Goal: Information Seeking & Learning: Learn about a topic

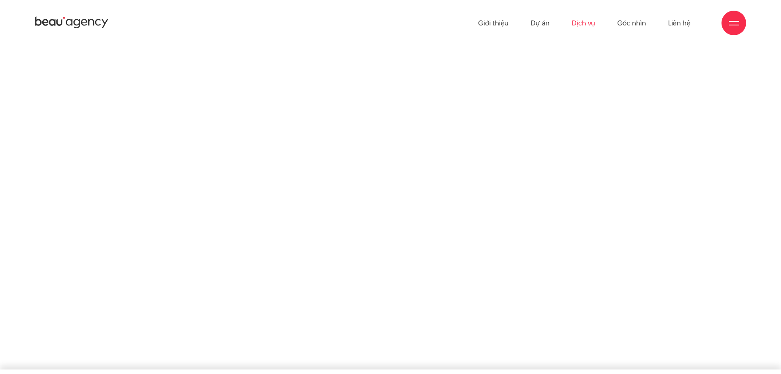
scroll to position [2259, 0]
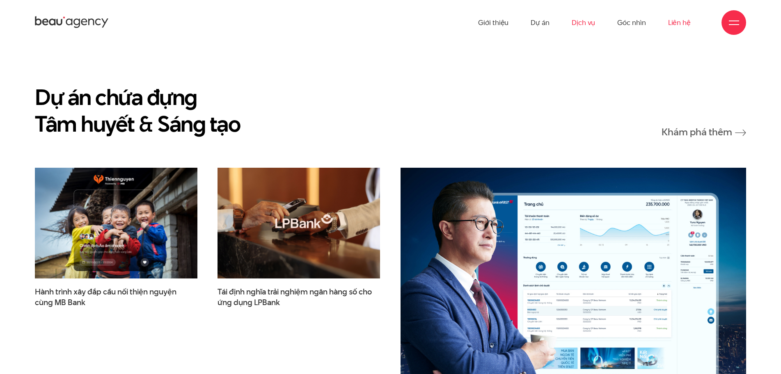
click at [679, 23] on link "Liên hệ" at bounding box center [679, 22] width 23 height 45
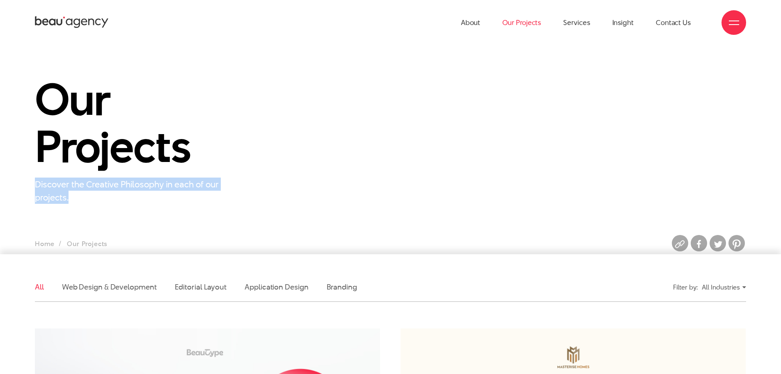
drag, startPoint x: 30, startPoint y: 182, endPoint x: 72, endPoint y: 199, distance: 45.7
click at [72, 199] on div "Our Projects Discover the Creative Philosophy in each of our projects." at bounding box center [147, 140] width 244 height 128
copy p "Discover the Creative Philosophy in each of our projects."
click at [233, 187] on p "Discover the Creative Philosophy in each of our projects." at bounding box center [137, 191] width 205 height 26
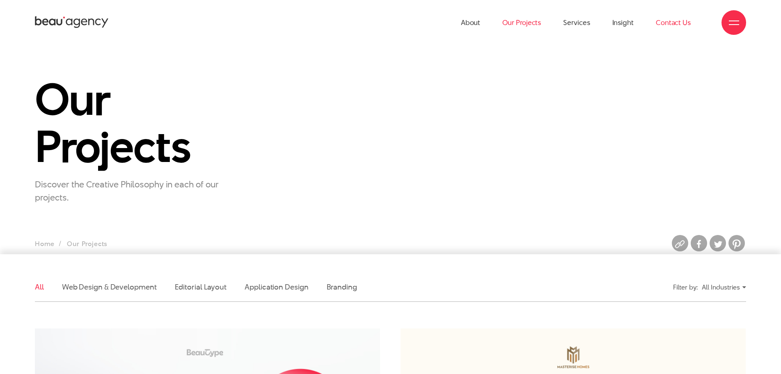
click at [666, 21] on link "Contact Us" at bounding box center [673, 22] width 35 height 45
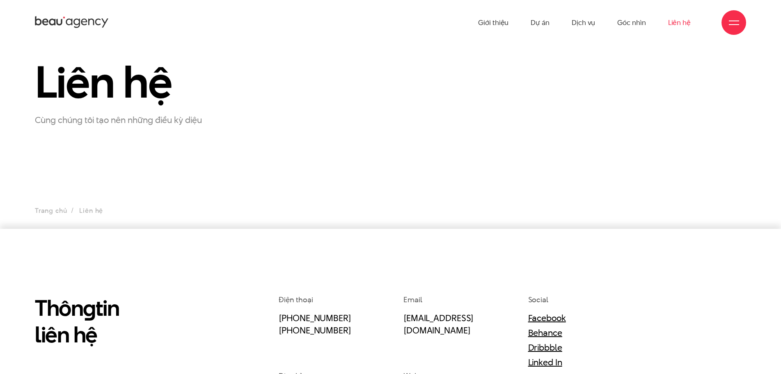
scroll to position [205, 0]
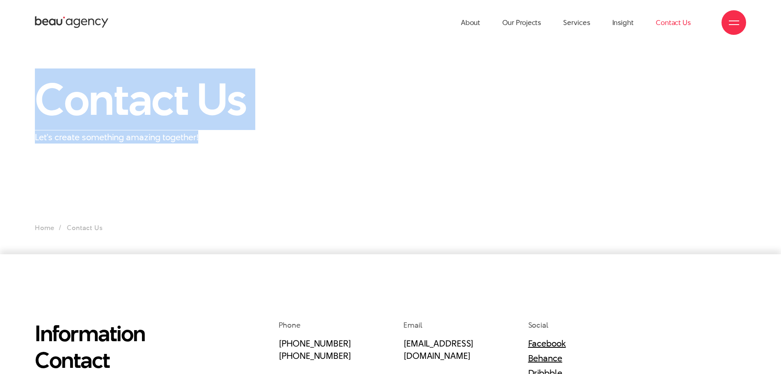
drag, startPoint x: 42, startPoint y: 102, endPoint x: 177, endPoint y: 144, distance: 141.5
click at [229, 134] on div "Contact Us Let's create something amazing together!" at bounding box center [147, 110] width 244 height 68
click at [202, 139] on p "Let's create something amazing together!" at bounding box center [137, 137] width 205 height 13
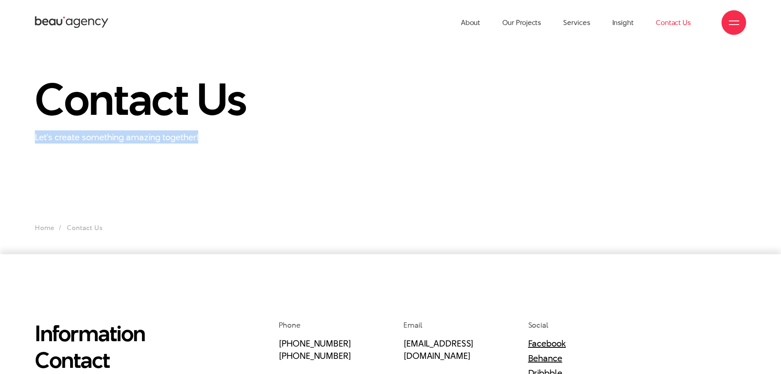
drag, startPoint x: 164, startPoint y: 146, endPoint x: 34, endPoint y: 149, distance: 130.6
click at [34, 149] on section "Contact Us Let's create something amazing together! Home Contact Us" at bounding box center [390, 149] width 781 height 209
copy p "Let's create something amazing together!"
click at [569, 26] on link "Services" at bounding box center [576, 22] width 27 height 45
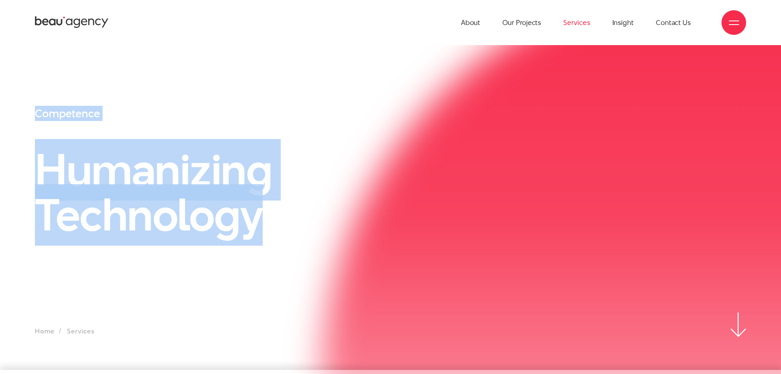
drag, startPoint x: 34, startPoint y: 113, endPoint x: 273, endPoint y: 220, distance: 262.2
click at [273, 220] on div "Competence Humanizing Technology" at bounding box center [299, 209] width 549 height 206
copy div "Competence Humanizing Technology"
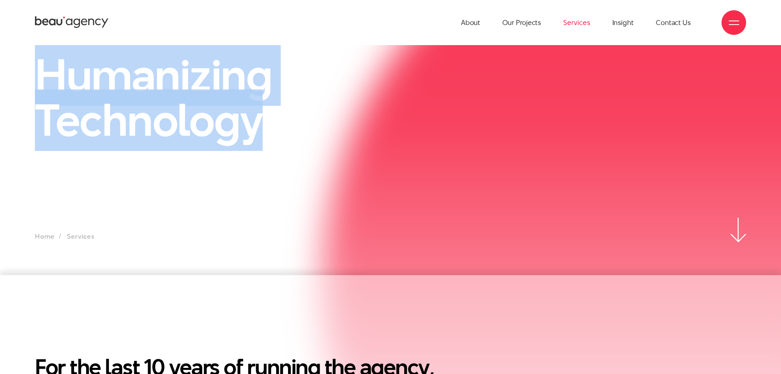
scroll to position [246, 0]
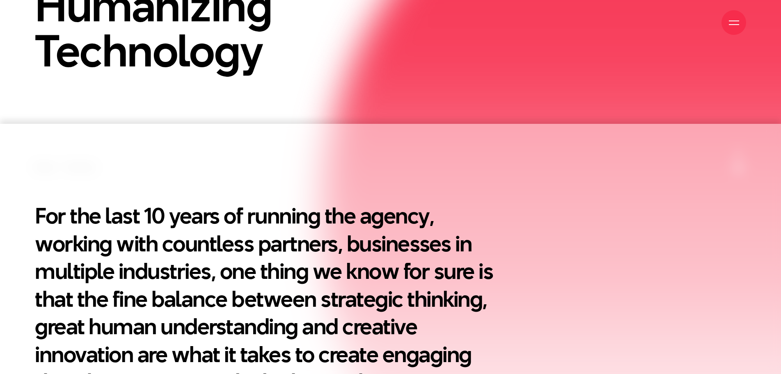
click at [63, 162] on section "For the last 10 years of running the agency, working with countless partners, b…" at bounding box center [390, 323] width 781 height 398
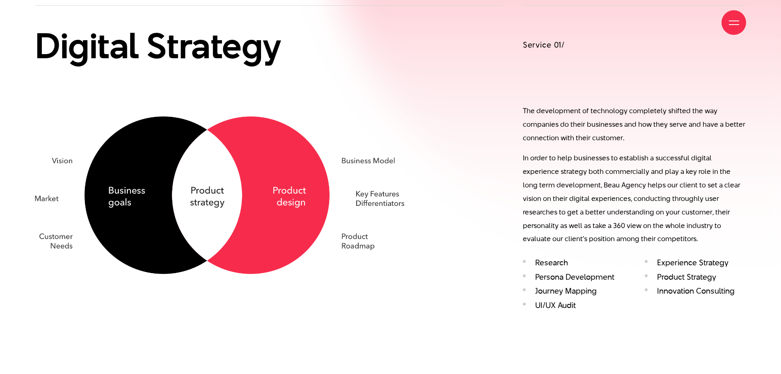
scroll to position [780, 0]
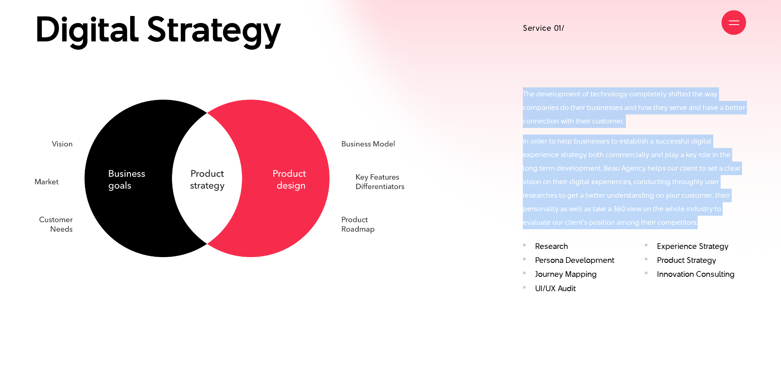
drag, startPoint x: 523, startPoint y: 99, endPoint x: 620, endPoint y: 223, distance: 157.0
click at [620, 223] on div "The development of technology completely shifted the way companies do their bus…" at bounding box center [634, 158] width 223 height 142
copy div "The development of technology completely shifted the way companies do their bus…"
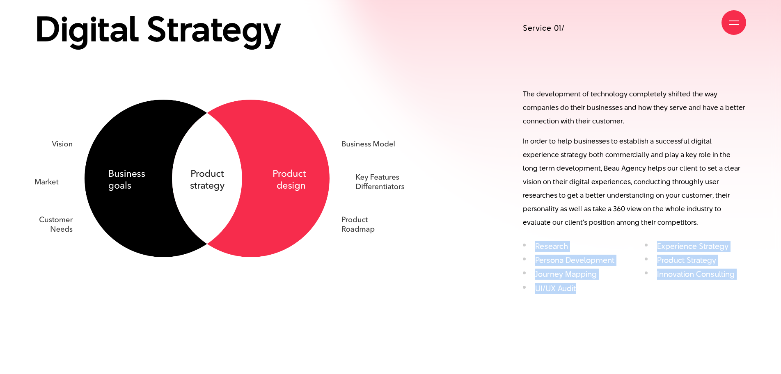
drag, startPoint x: 537, startPoint y: 242, endPoint x: 596, endPoint y: 291, distance: 76.9
click at [596, 291] on ul "Research Experience Strategy Persona Development Product Strategy Journey Mappi…" at bounding box center [634, 270] width 223 height 57
copy ul "Research Experience Strategy Persona Development Product Strategy Journey Mappi…"
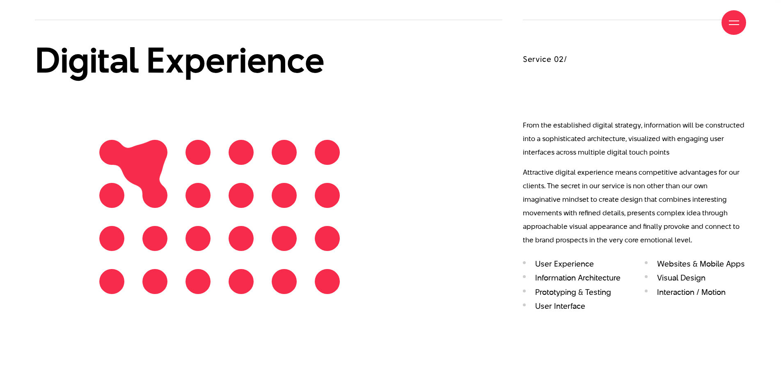
scroll to position [1149, 0]
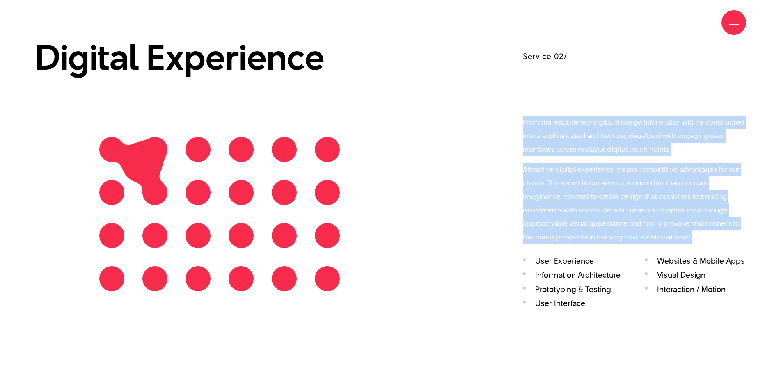
drag, startPoint x: 523, startPoint y: 122, endPoint x: 632, endPoint y: 234, distance: 155.9
click at [632, 234] on div "From the established digital strategy, information will be constructed into a s…" at bounding box center [634, 180] width 223 height 128
copy div "From the established digital strategy, information will be constructed into a s…"
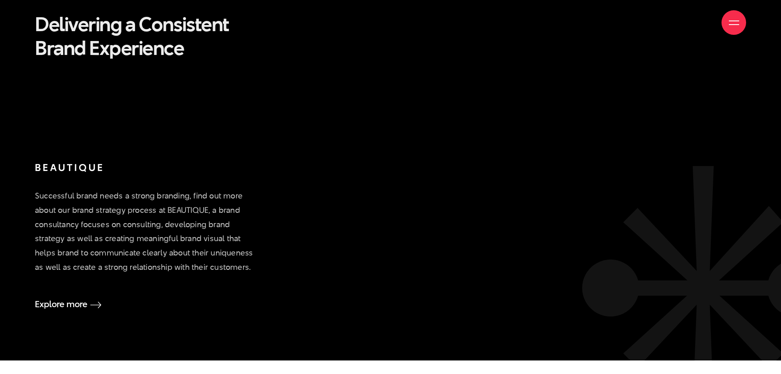
scroll to position [2053, 0]
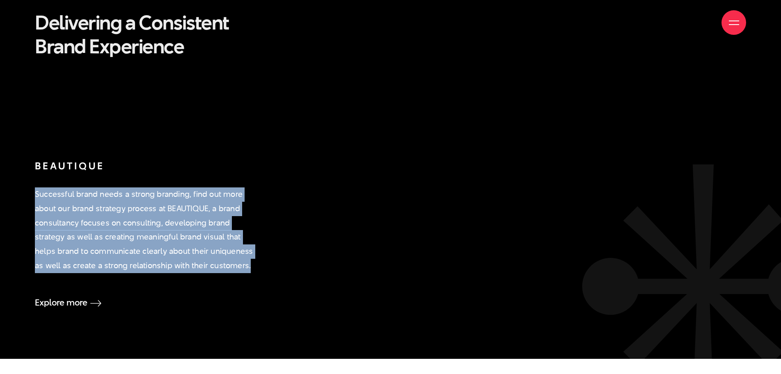
drag, startPoint x: 33, startPoint y: 192, endPoint x: 252, endPoint y: 269, distance: 231.8
click at [252, 269] on div "Delivering a Consistent Brand Experience BEAUTIQUE Successful brand needs a str…" at bounding box center [147, 159] width 244 height 297
copy p "Successful brand needs a strong branding, find out more about our brand strateg…"
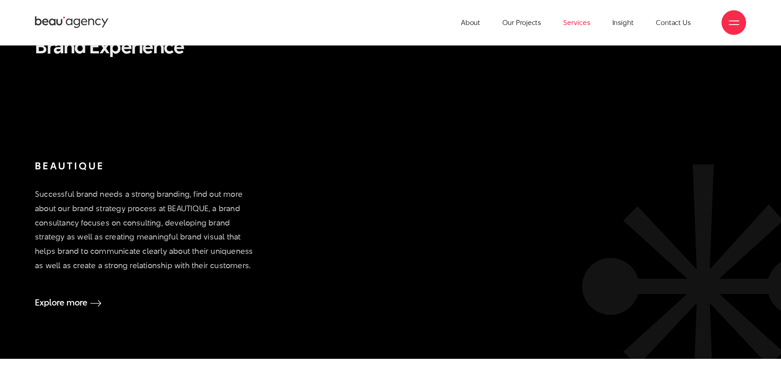
click at [490, 165] on div "Delivering a Consistent Brand Experience BEAUTIQUE Successful brand needs a str…" at bounding box center [391, 159] width 732 height 297
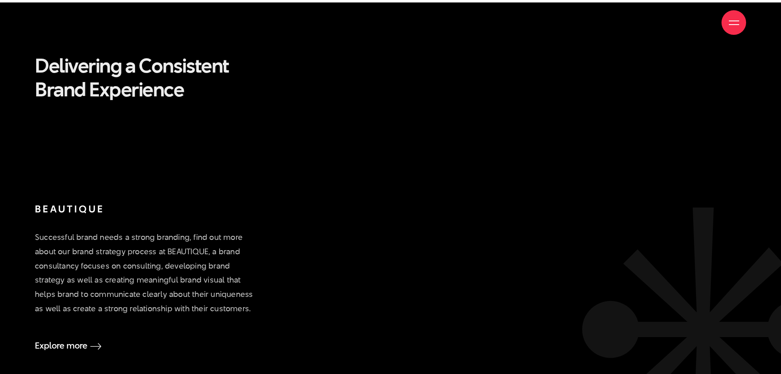
scroll to position [2012, 0]
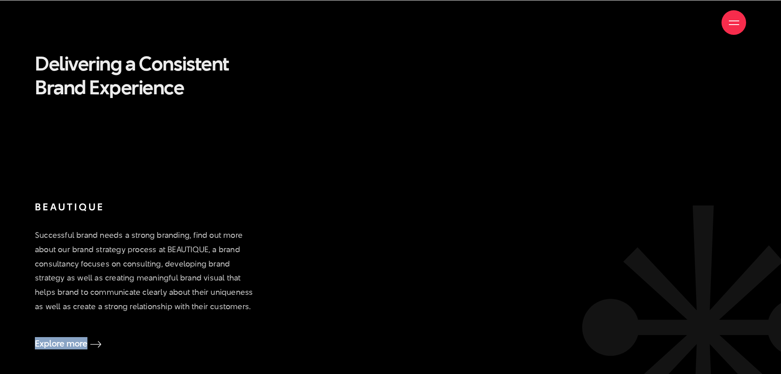
drag, startPoint x: 31, startPoint y: 342, endPoint x: 64, endPoint y: 350, distance: 34.6
click at [64, 350] on section "Delivering a Consistent Brand Experience BEAUTIQUE Successful brand needs a str…" at bounding box center [390, 200] width 781 height 400
copy link "Explore more"
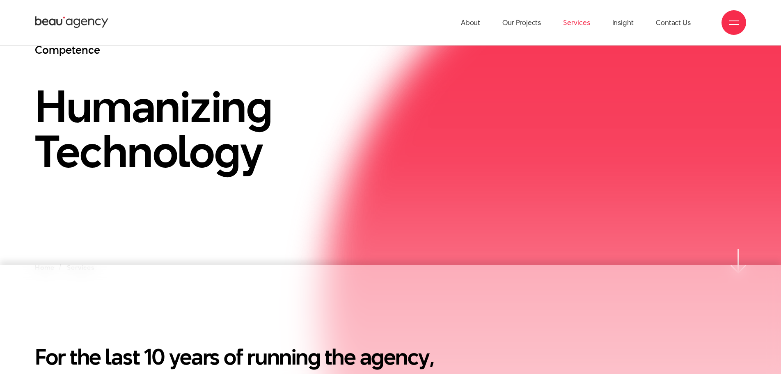
scroll to position [0, 0]
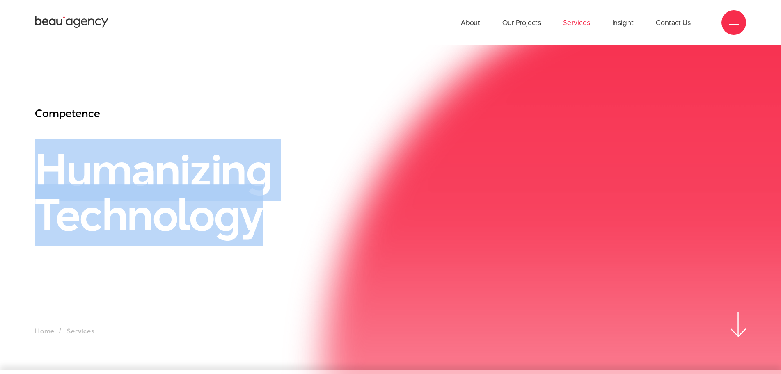
drag, startPoint x: 37, startPoint y: 161, endPoint x: 264, endPoint y: 220, distance: 234.7
click at [264, 220] on h1 "Humanizing Technology" at bounding box center [299, 192] width 528 height 90
copy h1 "Humanizing Technology"
